Goal: Task Accomplishment & Management: Manage account settings

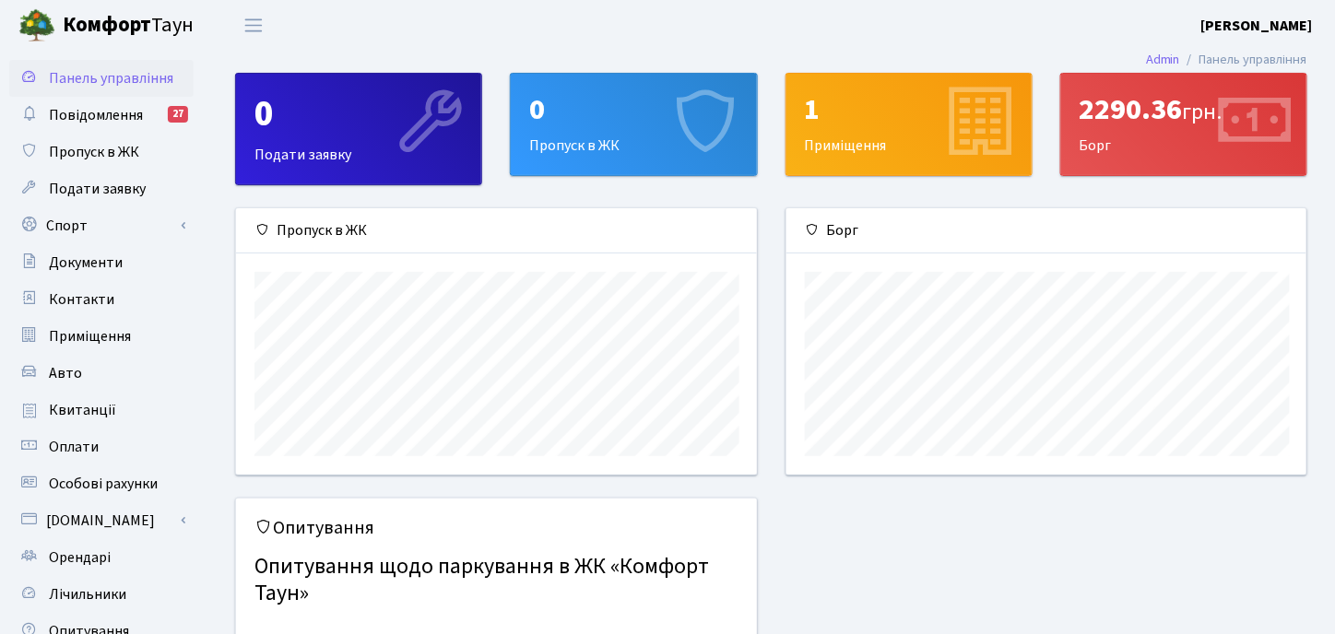
click at [177, 25] on span "Комфорт Таун" at bounding box center [128, 25] width 131 height 31
click at [1068, 533] on div "Опитування Опитування щодо паркування в ЖК «Комфорт Таун» Голосувати" at bounding box center [771, 606] width 1100 height 216
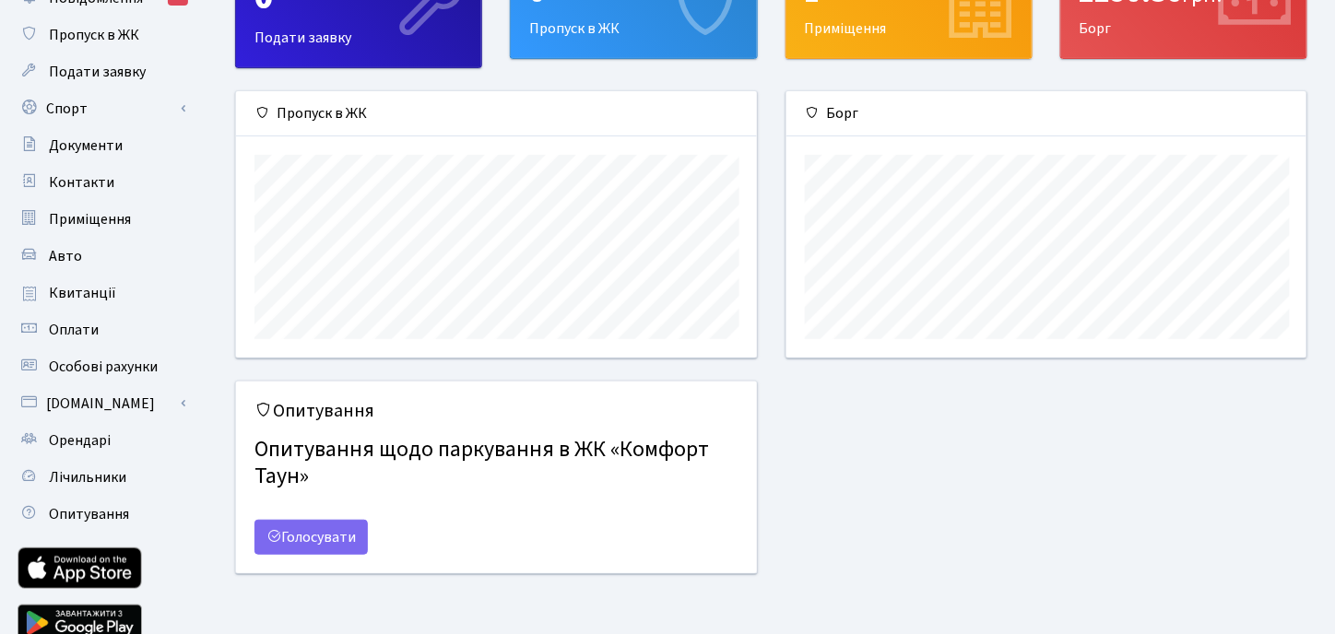
scroll to position [92, 0]
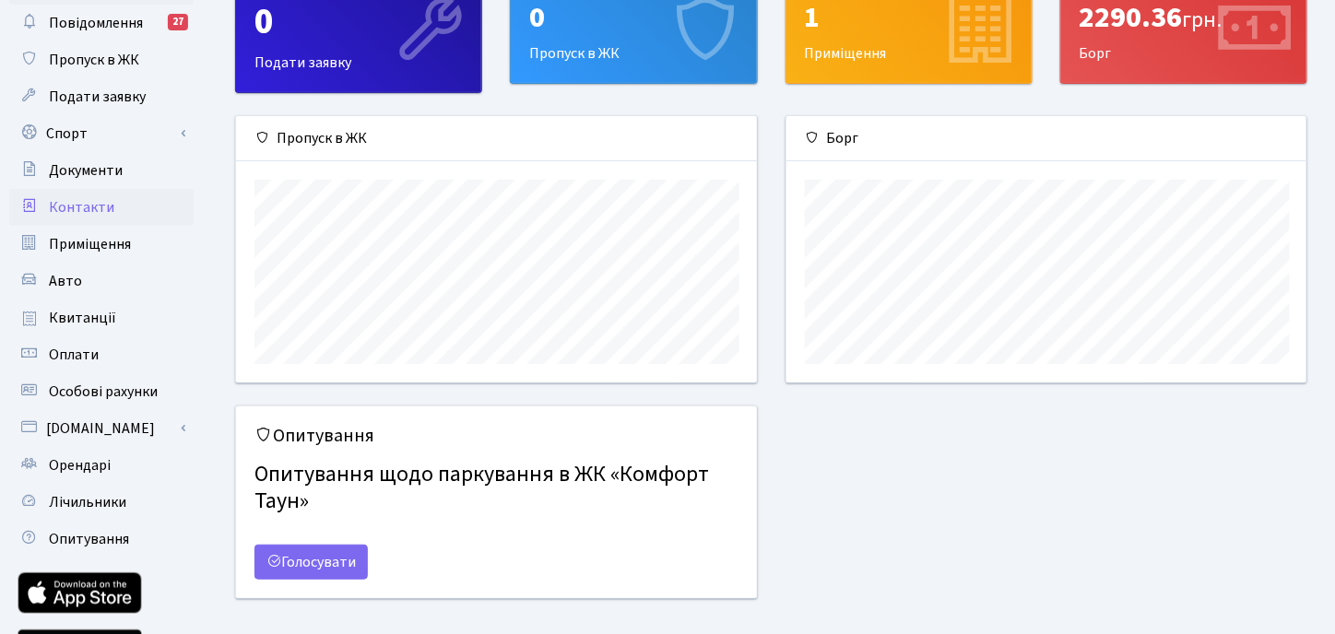
click at [88, 209] on span "Контакти" at bounding box center [81, 207] width 65 height 20
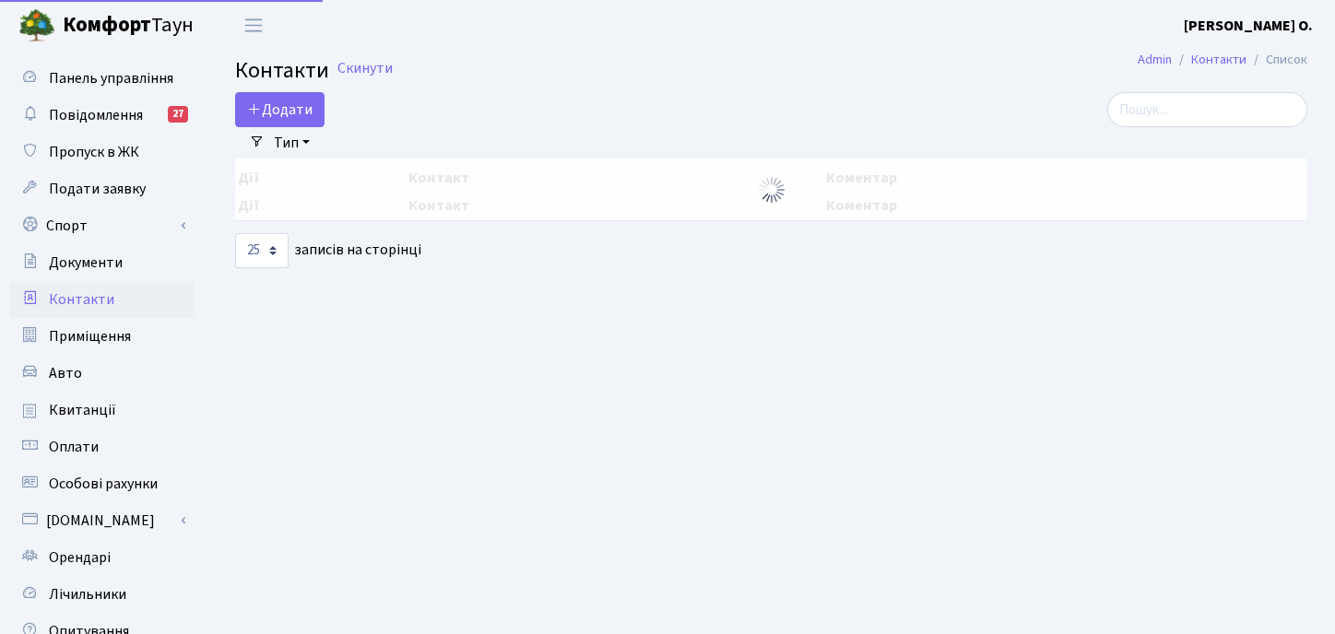
select select "25"
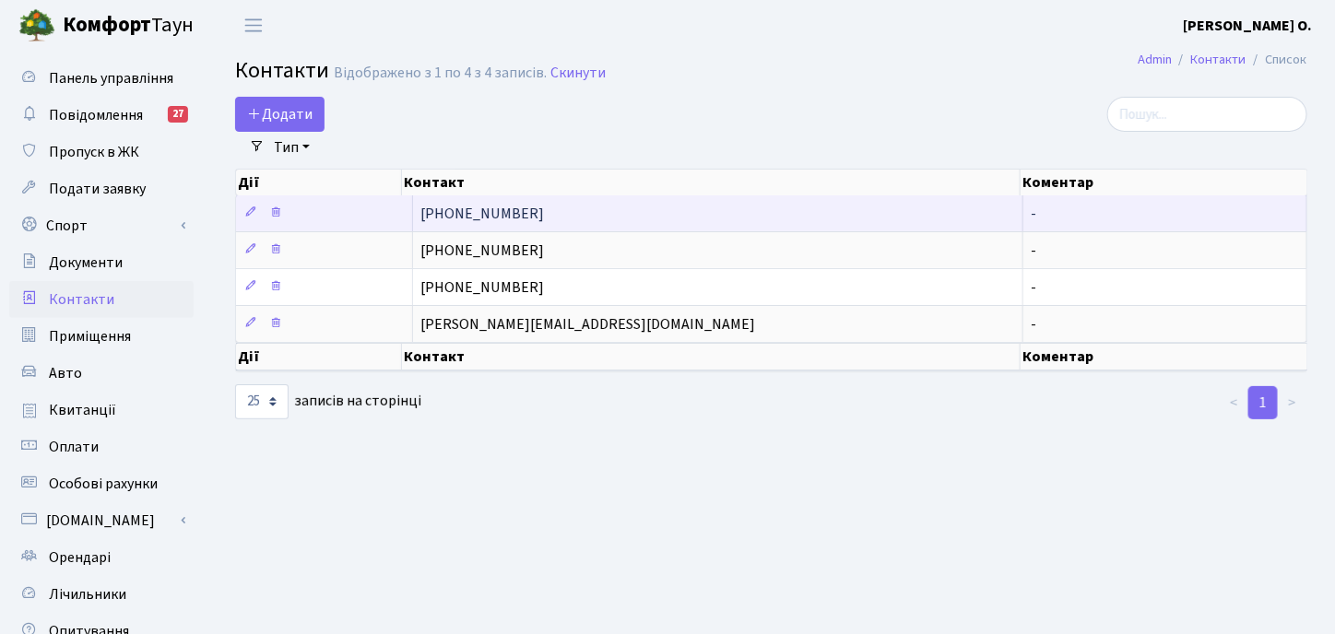
click at [478, 213] on span "+380935199090" at bounding box center [482, 214] width 124 height 20
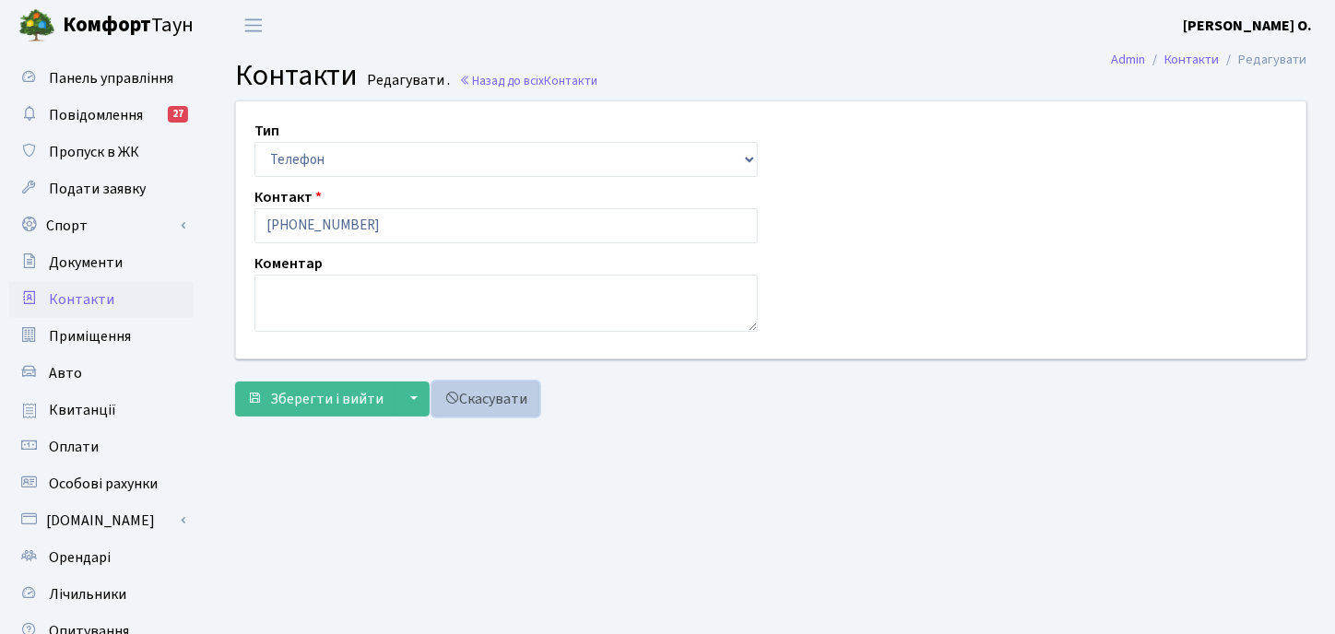
click at [451, 394] on span at bounding box center [451, 398] width 15 height 15
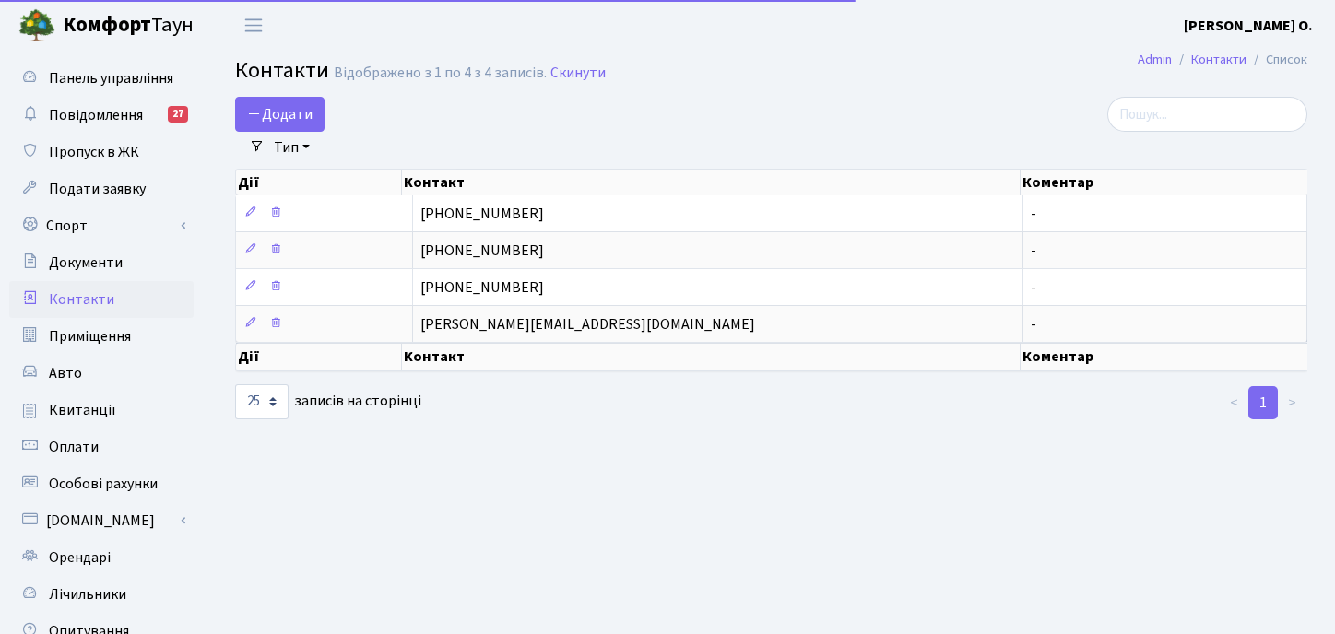
select select "25"
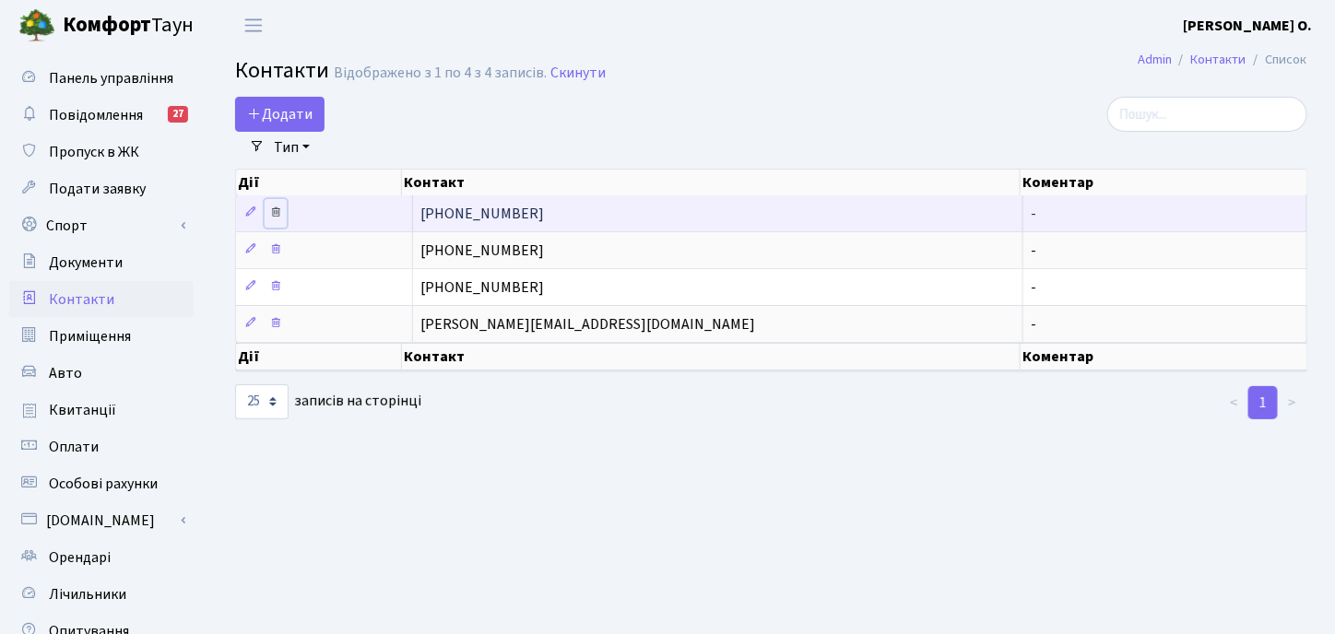
click at [275, 211] on icon at bounding box center [275, 212] width 13 height 13
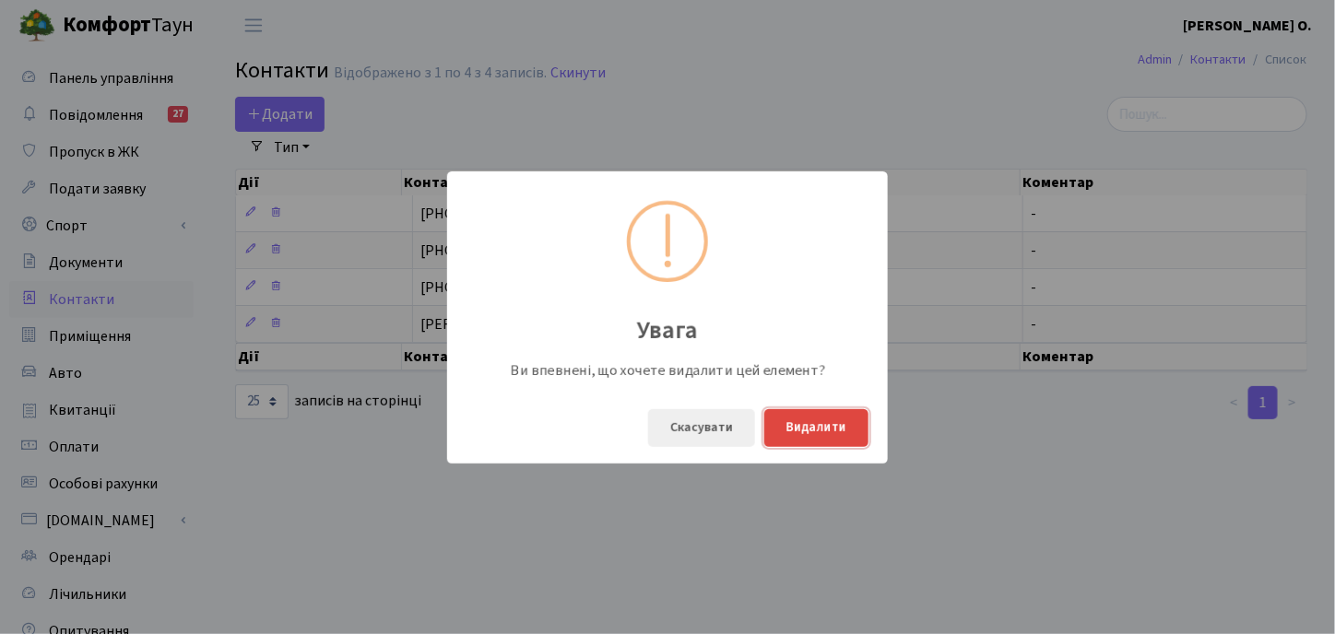
click at [823, 428] on button "Видалити" at bounding box center [816, 428] width 104 height 38
